Goal: Task Accomplishment & Management: Use online tool/utility

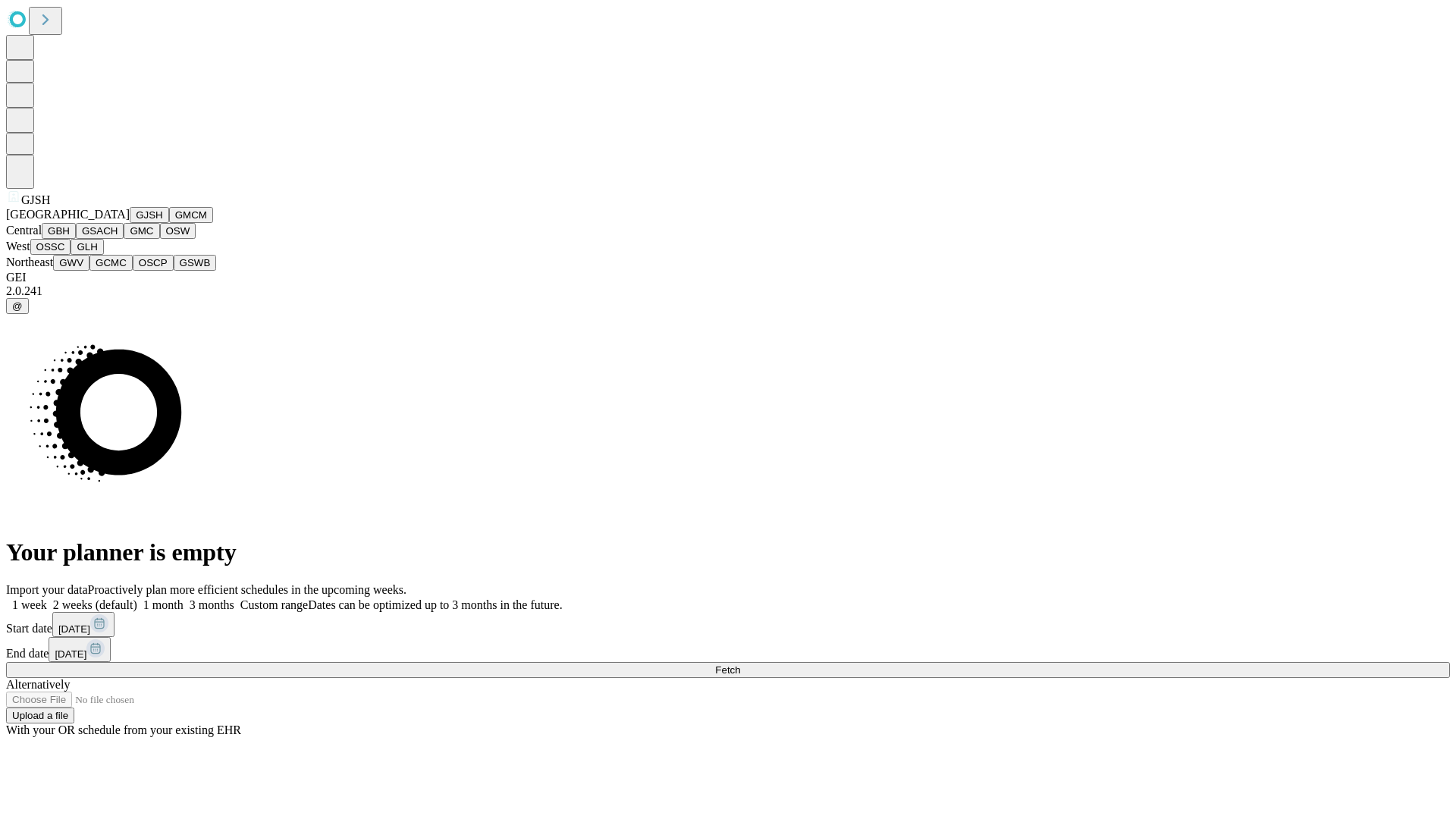
click at [129, 223] on button "GJSH" at bounding box center [149, 215] width 39 height 16
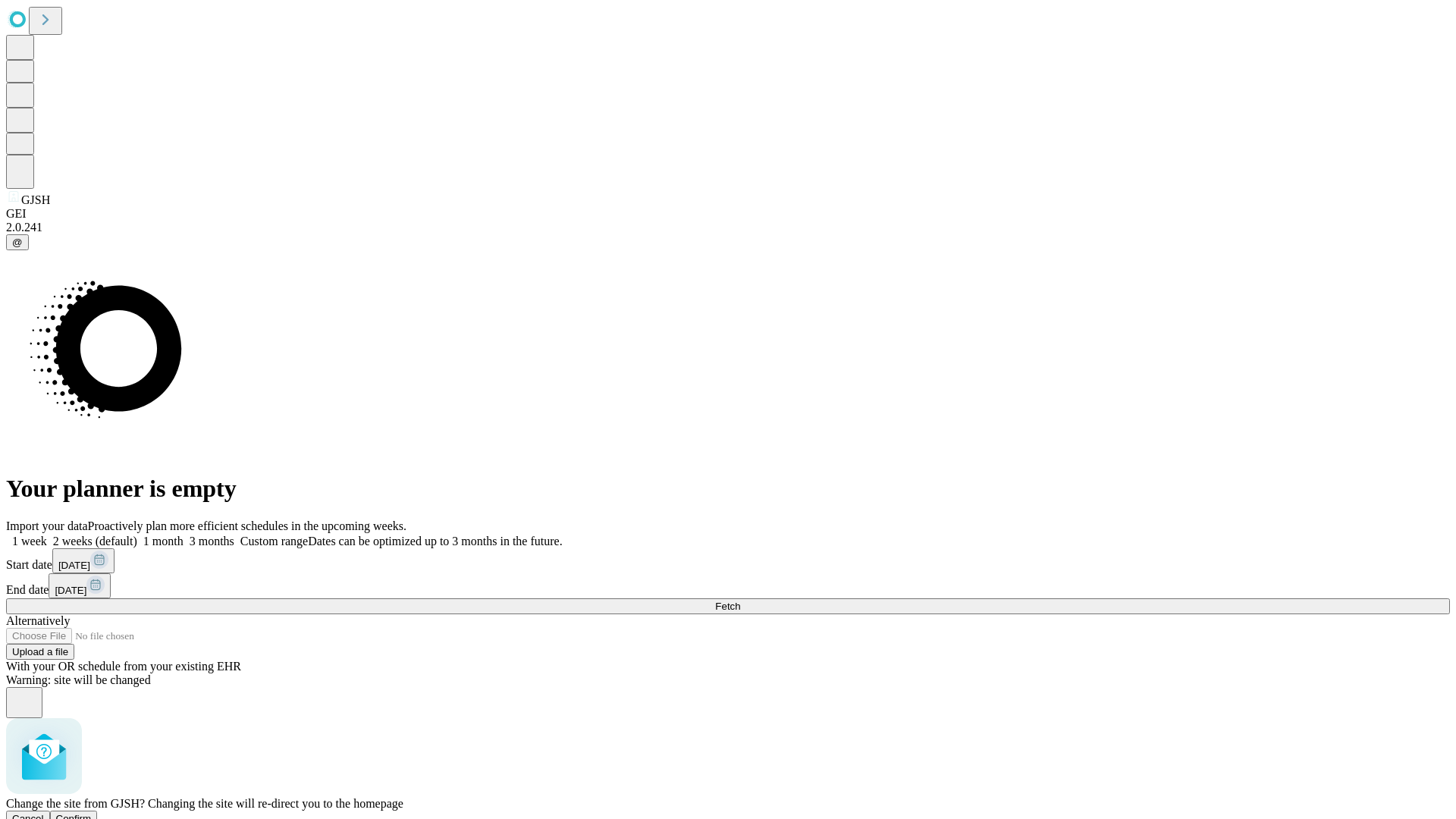
click at [92, 813] on span "Confirm" at bounding box center [74, 818] width 36 height 11
click at [137, 535] on label "2 weeks (default)" at bounding box center [92, 541] width 90 height 13
click at [740, 601] on span "Fetch" at bounding box center [727, 606] width 25 height 11
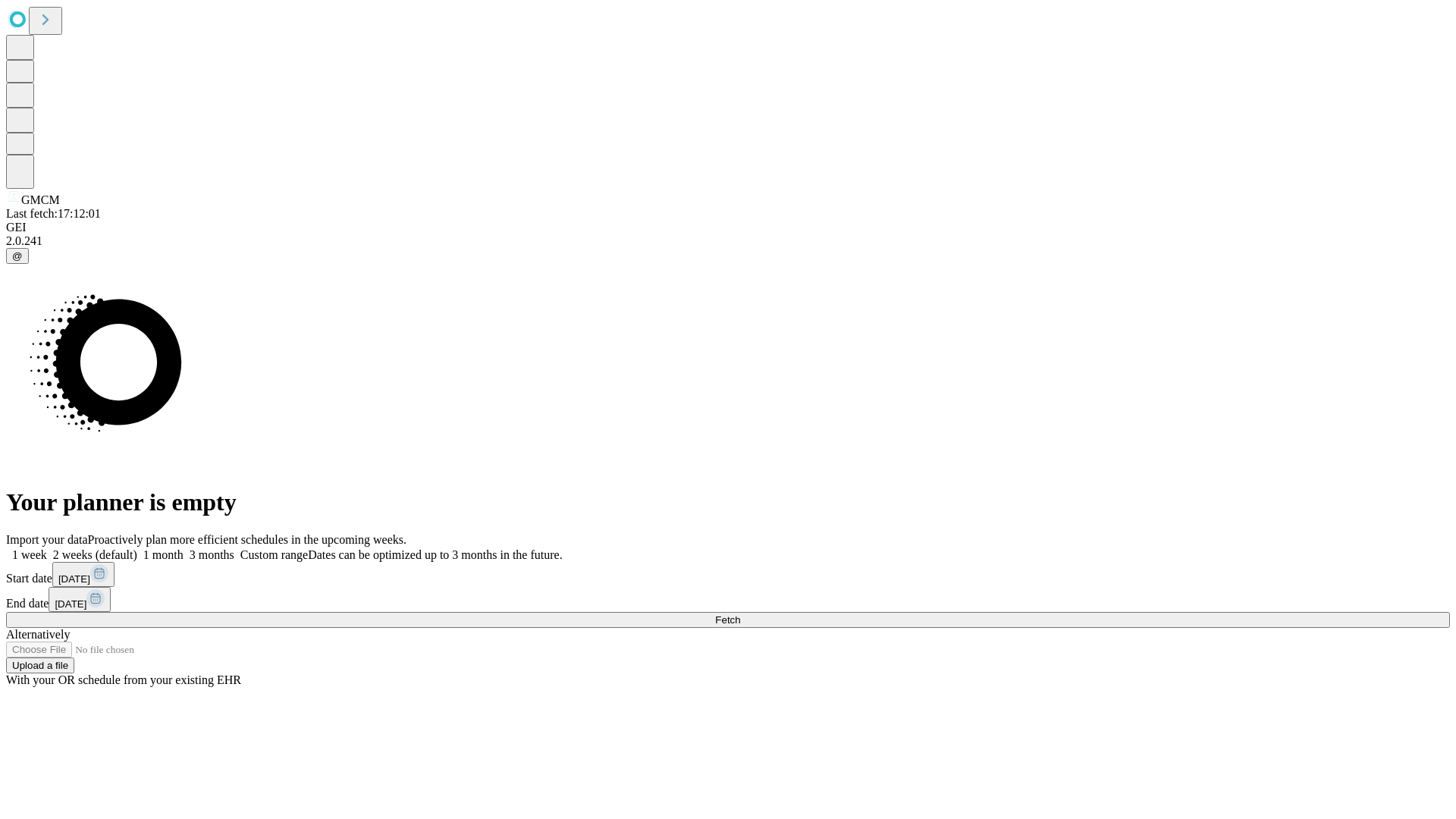
click at [137, 548] on label "2 weeks (default)" at bounding box center [92, 554] width 90 height 13
click at [740, 615] on span "Fetch" at bounding box center [727, 620] width 25 height 11
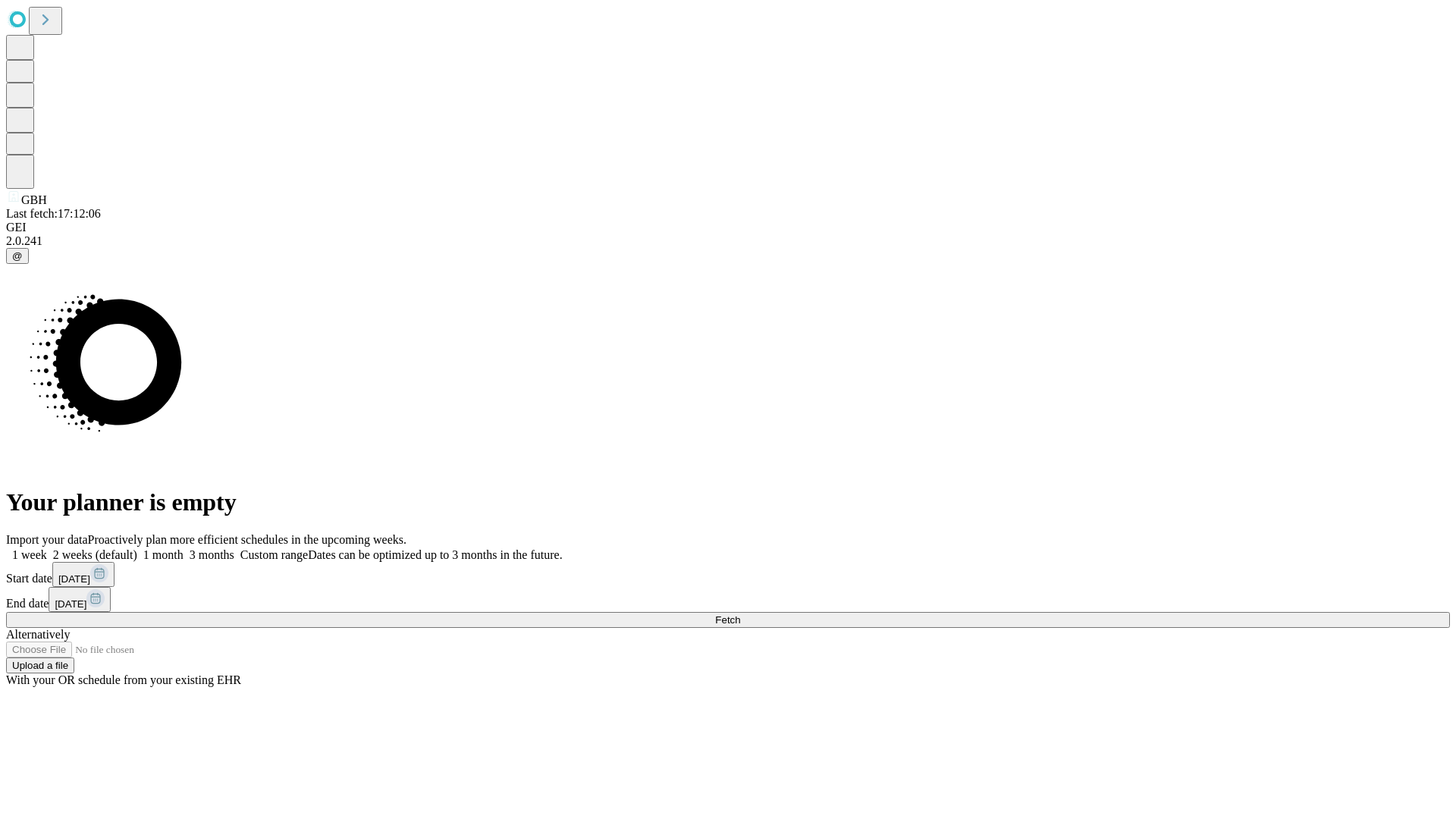
click at [137, 548] on label "2 weeks (default)" at bounding box center [92, 554] width 90 height 13
click at [740, 615] on span "Fetch" at bounding box center [727, 620] width 25 height 11
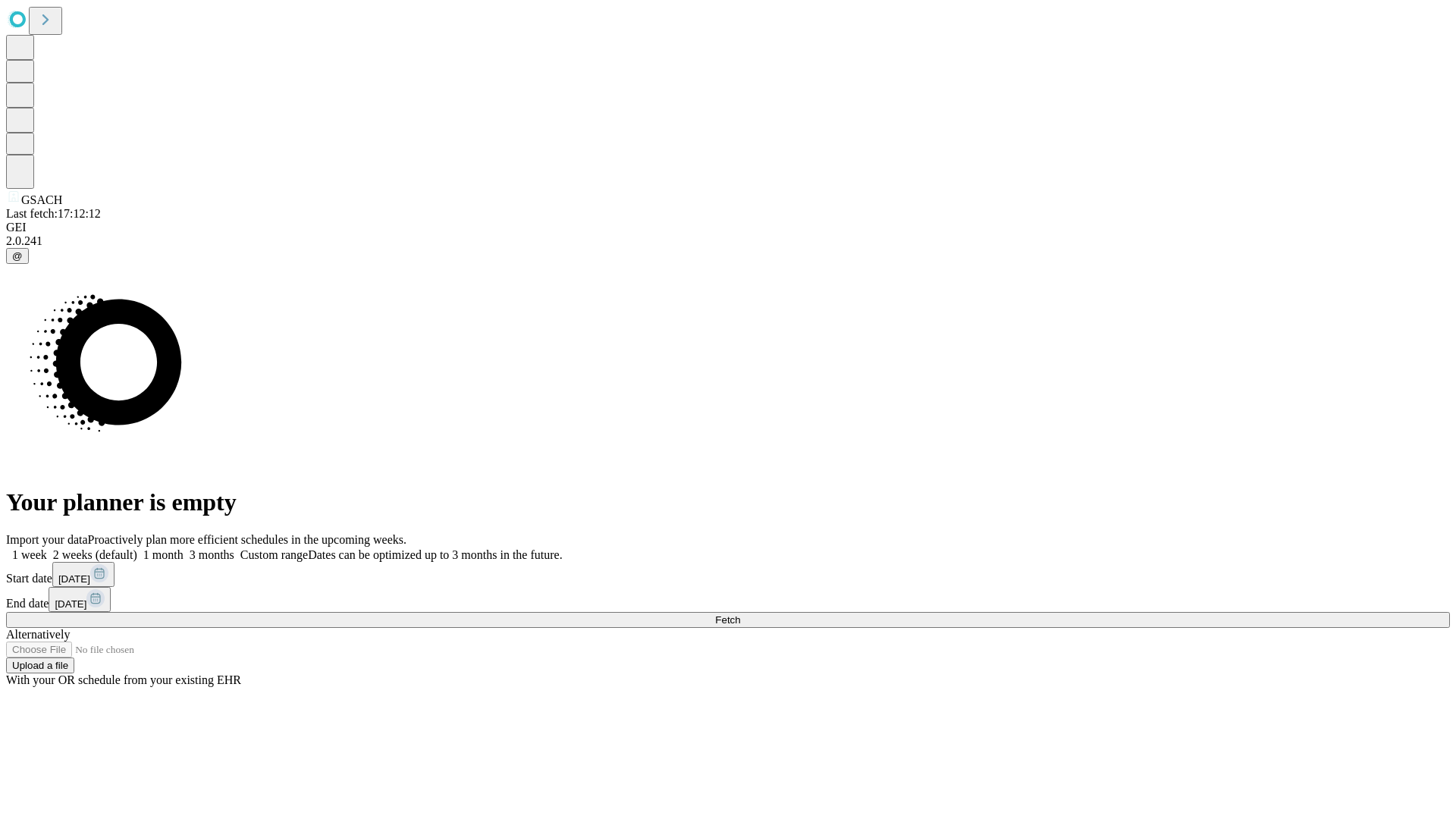
click at [137, 548] on label "2 weeks (default)" at bounding box center [92, 554] width 90 height 13
click at [740, 615] on span "Fetch" at bounding box center [727, 620] width 25 height 11
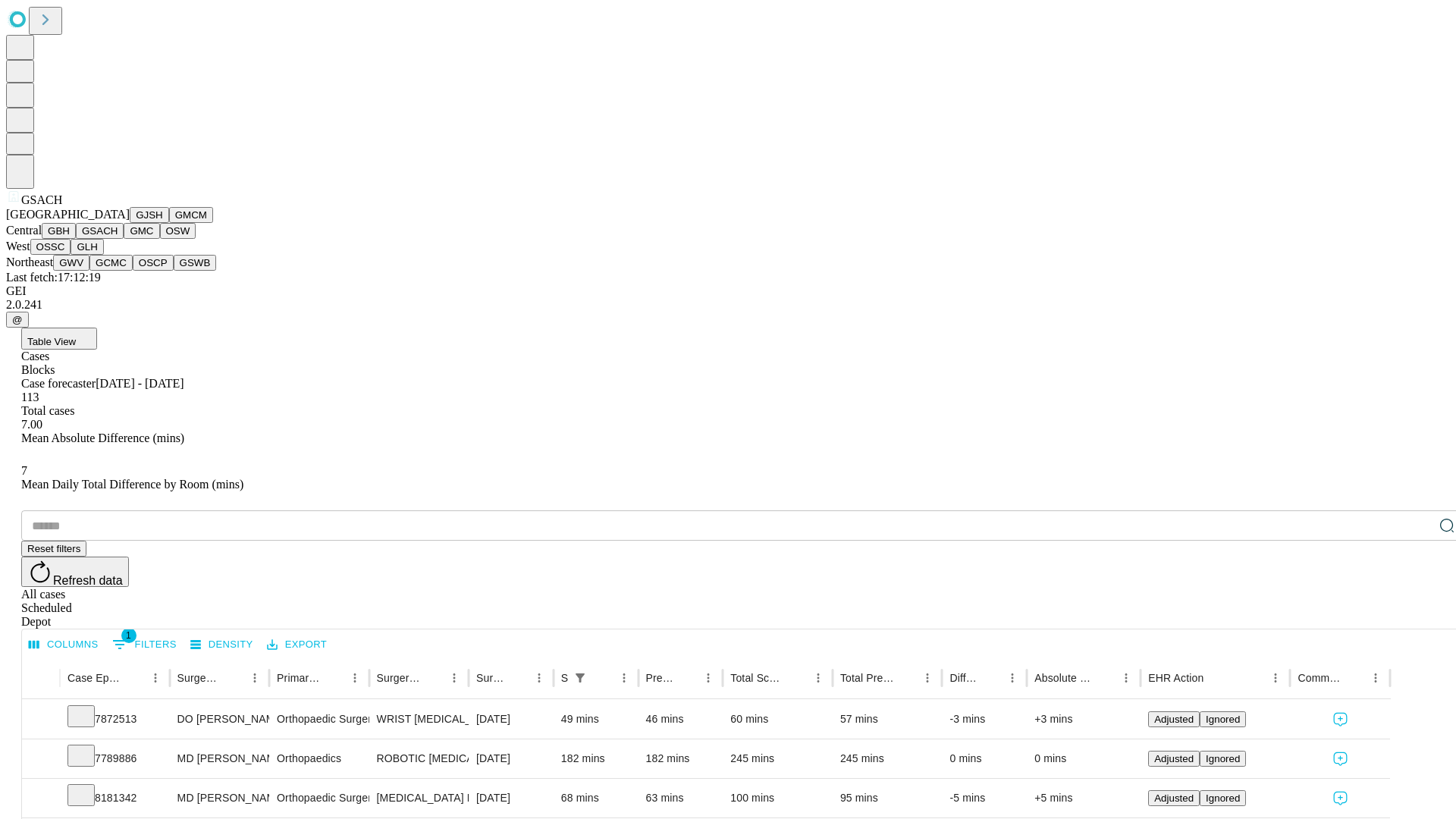
click at [123, 239] on button "GMC" at bounding box center [141, 231] width 36 height 16
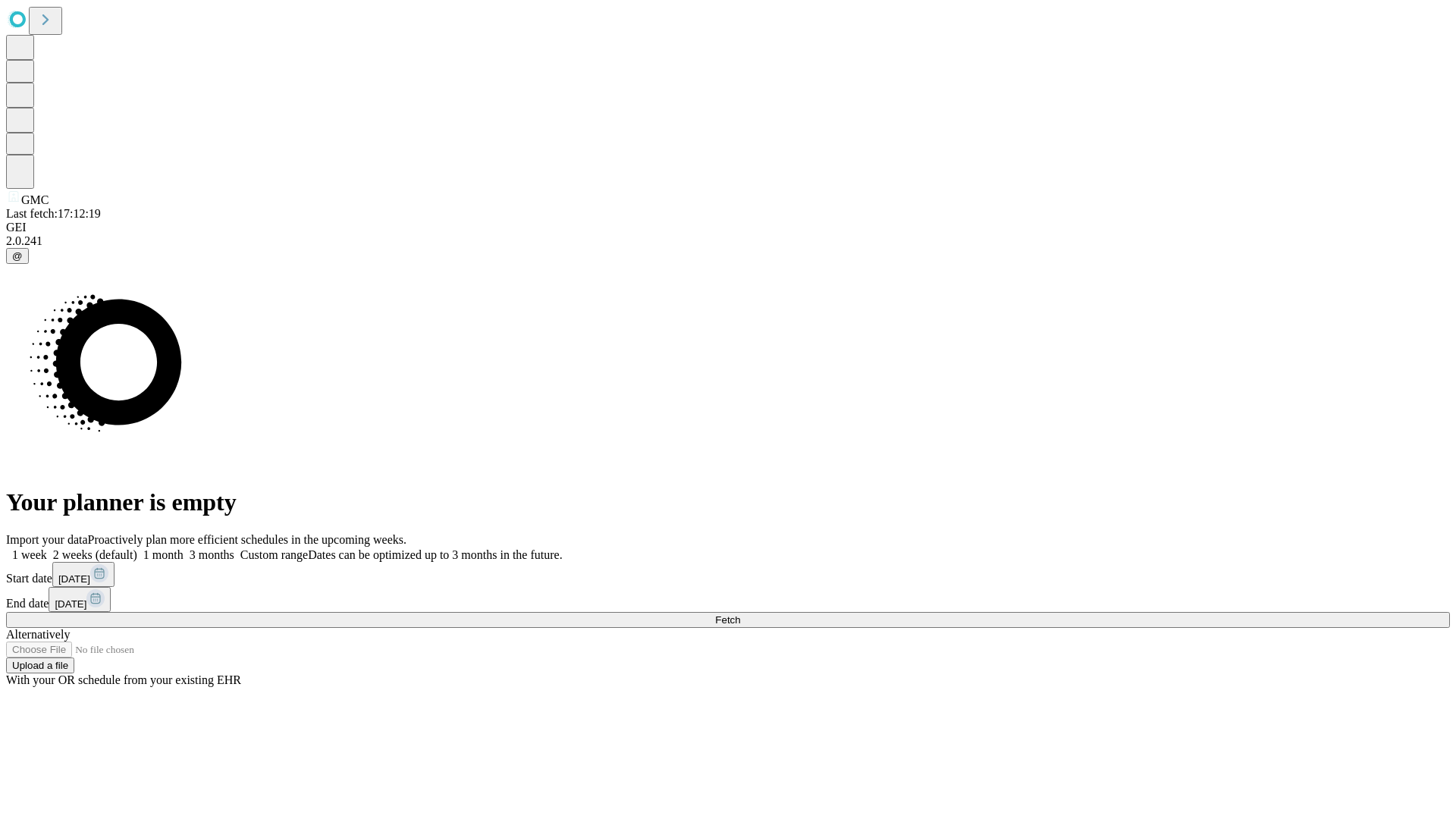
click at [137, 548] on label "2 weeks (default)" at bounding box center [92, 554] width 90 height 13
click at [740, 615] on span "Fetch" at bounding box center [727, 620] width 25 height 11
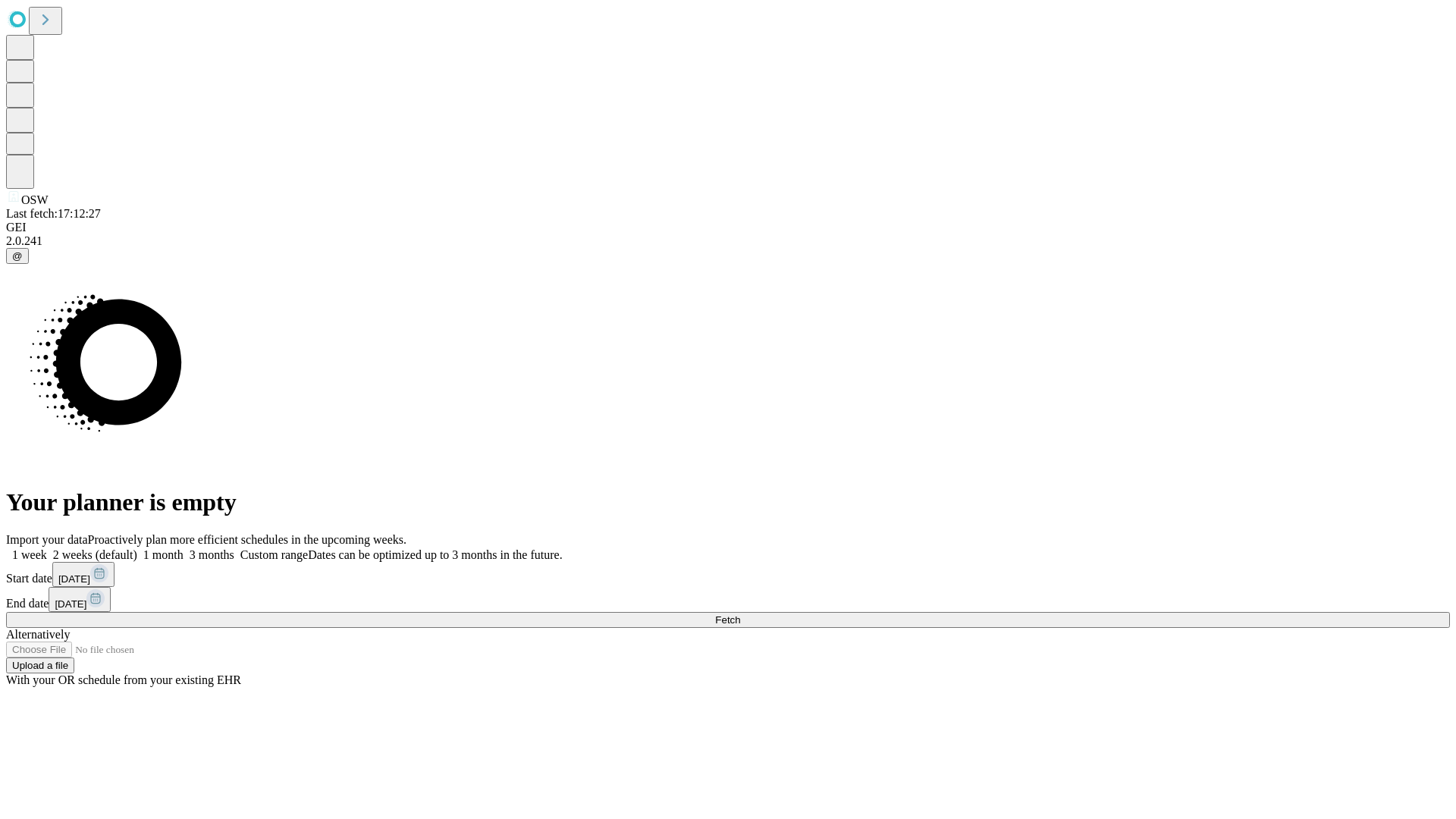
click at [137, 548] on label "2 weeks (default)" at bounding box center [92, 554] width 90 height 13
click at [740, 615] on span "Fetch" at bounding box center [727, 620] width 25 height 11
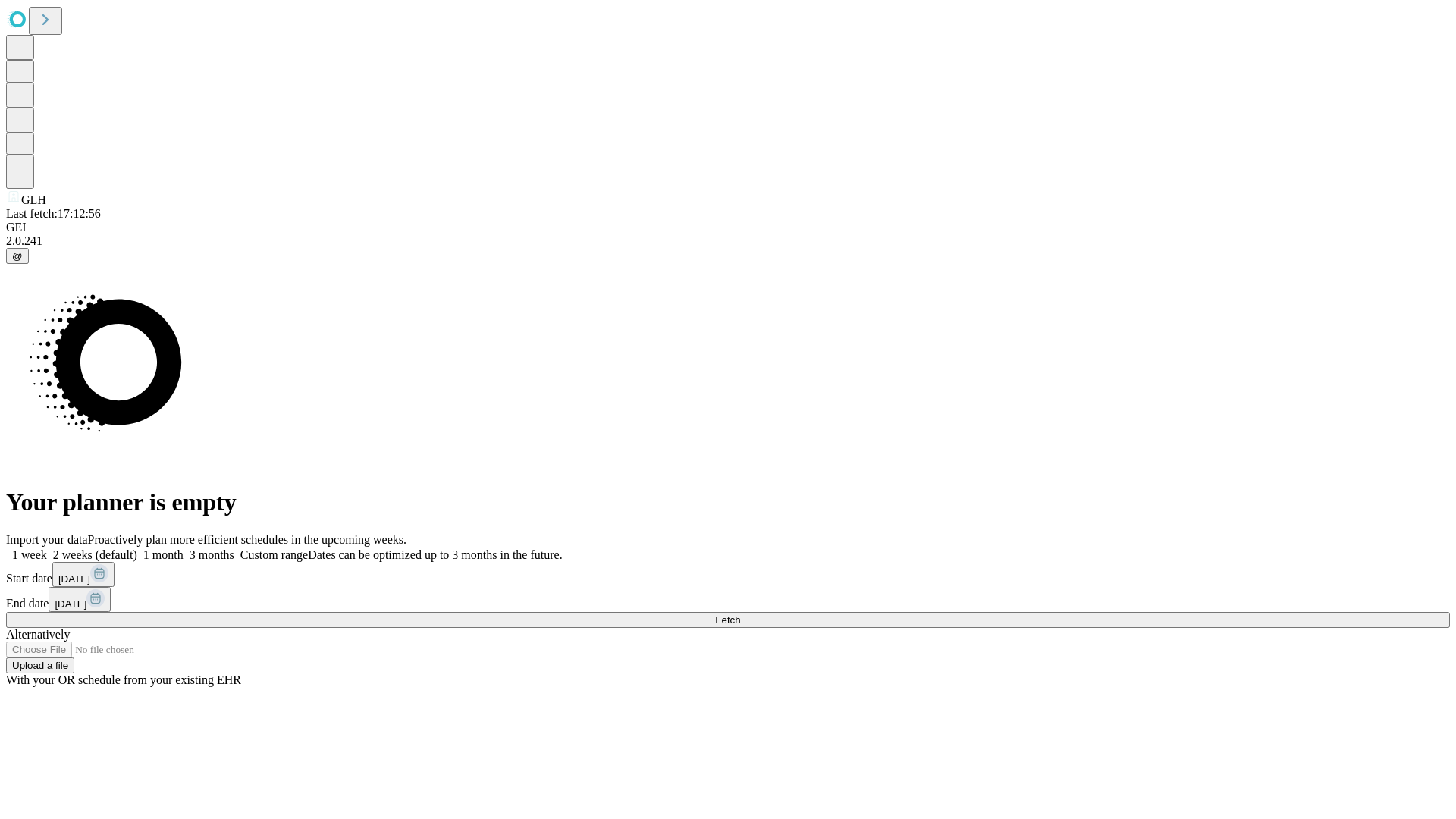
click at [137, 548] on label "2 weeks (default)" at bounding box center [92, 554] width 90 height 13
click at [740, 615] on span "Fetch" at bounding box center [727, 620] width 25 height 11
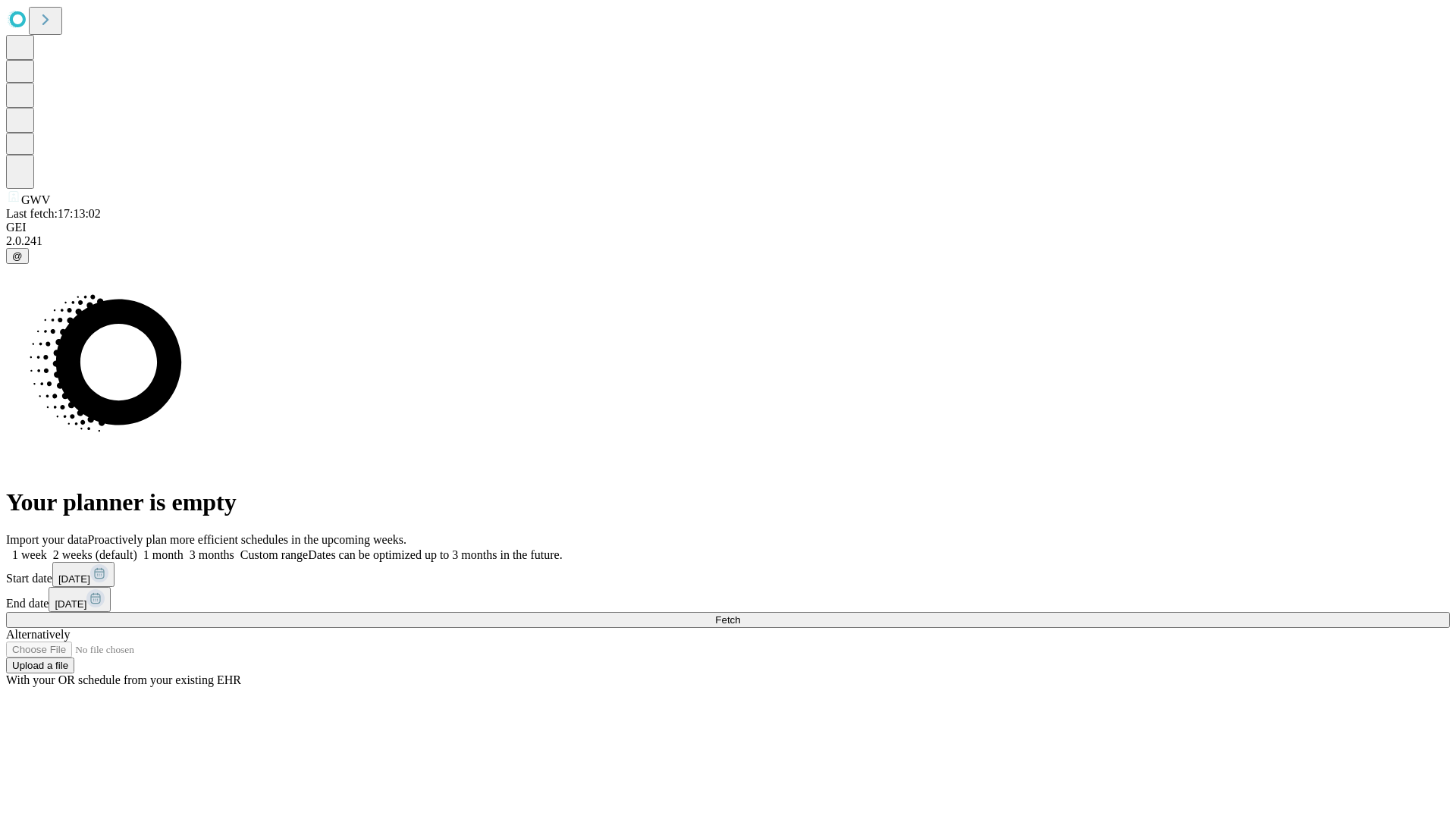
click at [137, 548] on label "2 weeks (default)" at bounding box center [92, 554] width 90 height 13
click at [740, 615] on span "Fetch" at bounding box center [727, 620] width 25 height 11
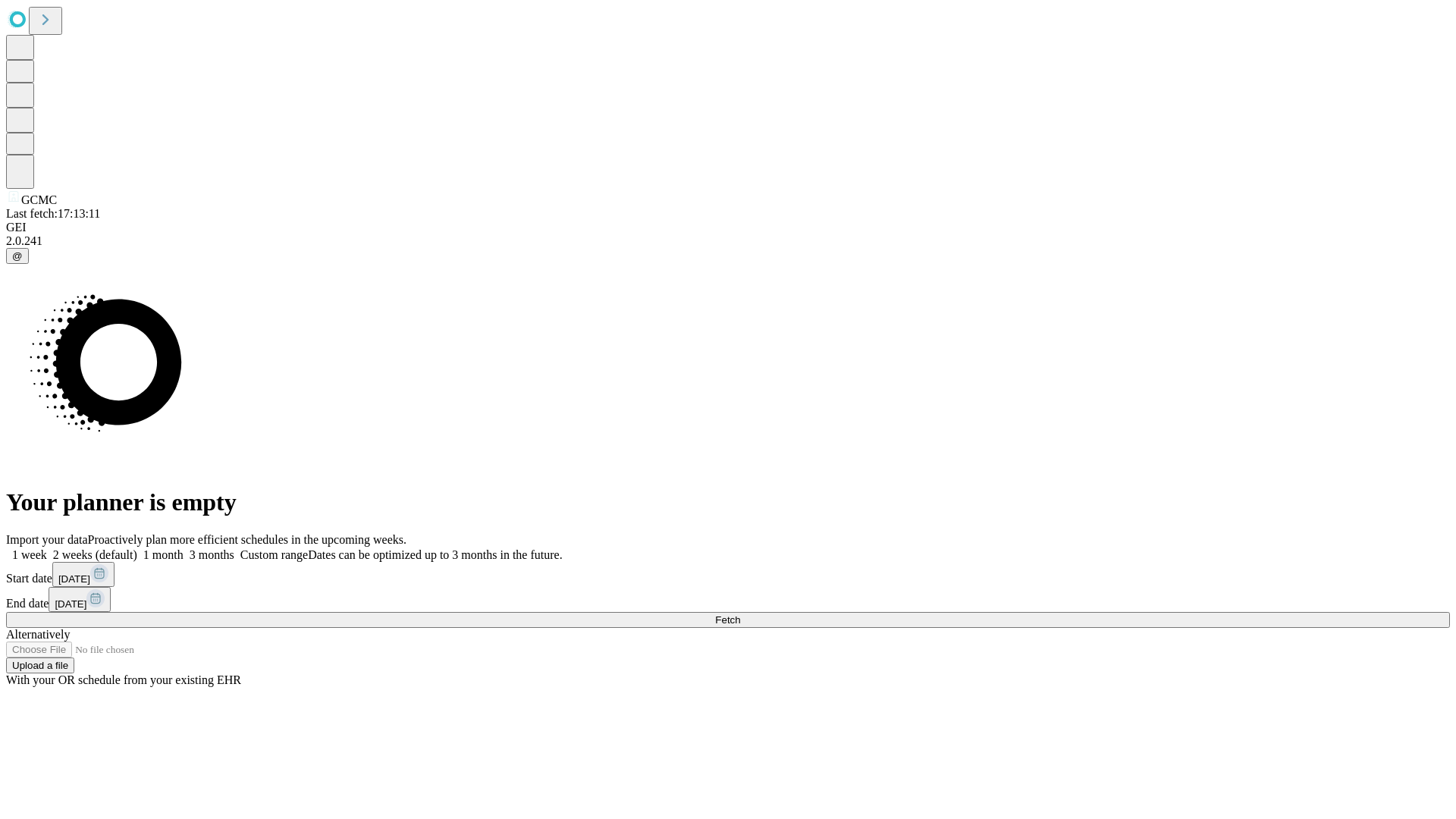
click at [740, 615] on span "Fetch" at bounding box center [727, 620] width 25 height 11
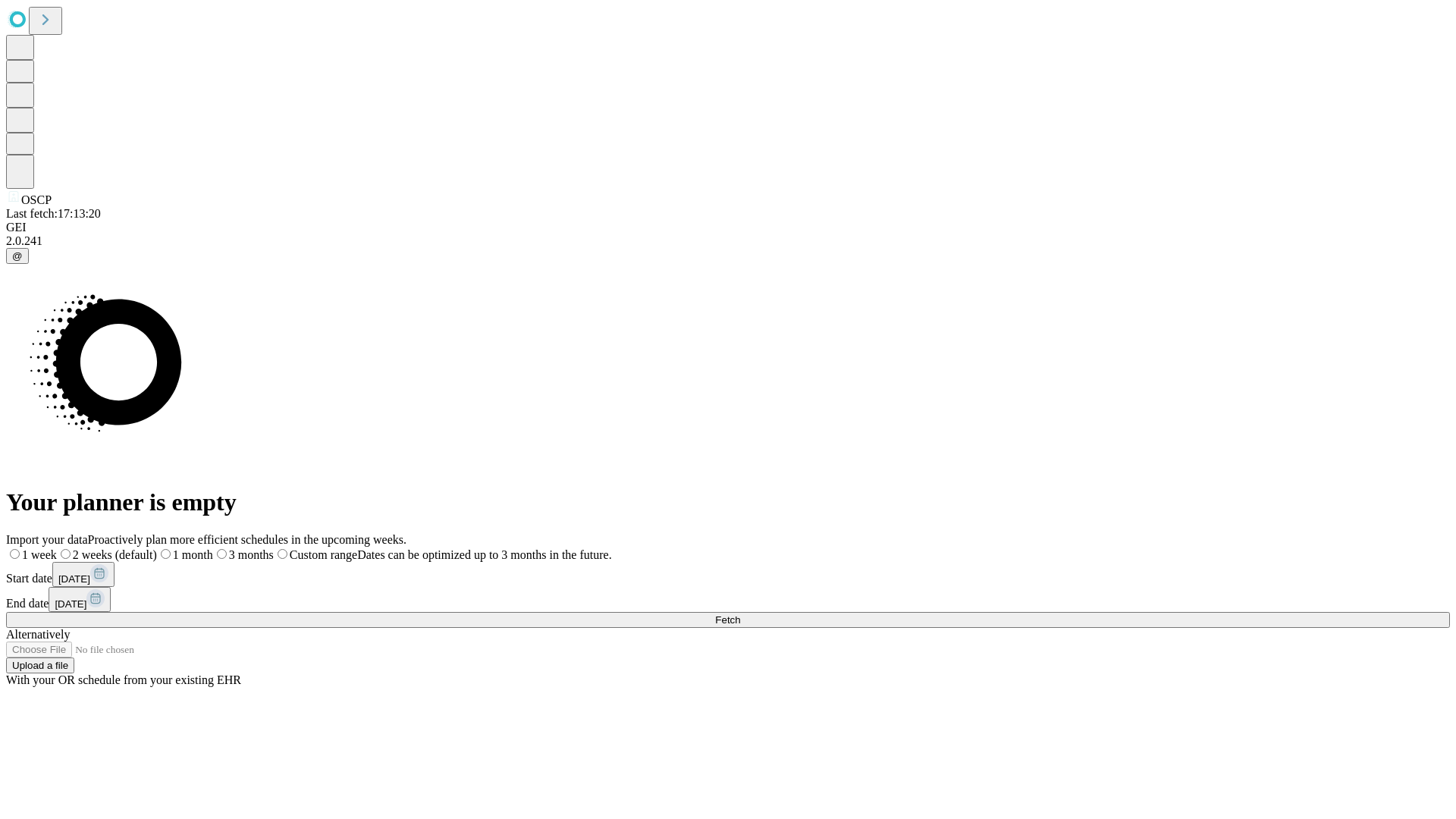
click at [157, 548] on label "2 weeks (default)" at bounding box center [107, 554] width 100 height 13
click at [740, 615] on span "Fetch" at bounding box center [727, 620] width 25 height 11
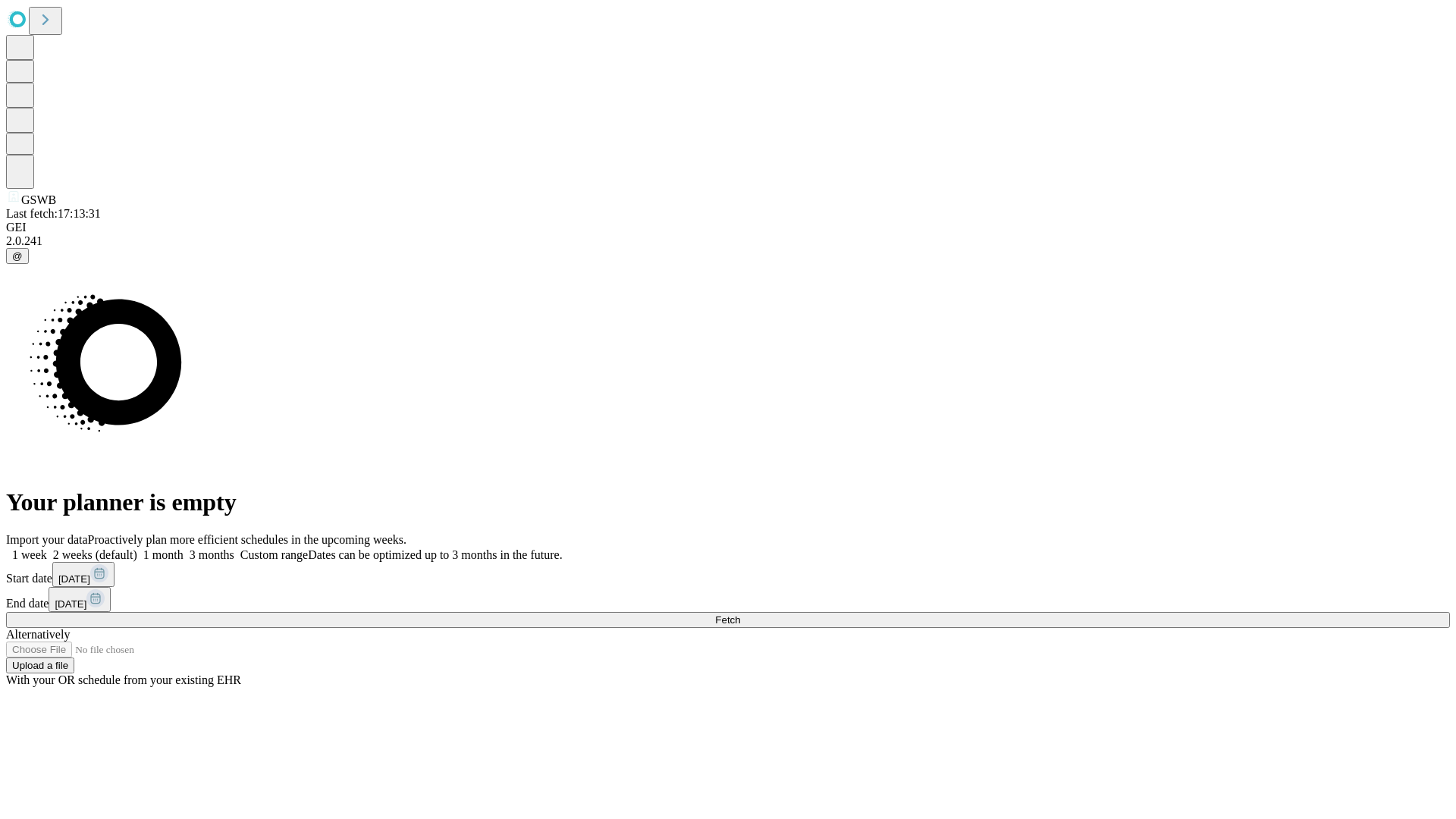
click at [137, 548] on label "2 weeks (default)" at bounding box center [92, 554] width 90 height 13
click at [740, 615] on span "Fetch" at bounding box center [727, 620] width 25 height 11
